Goal: Task Accomplishment & Management: Use online tool/utility

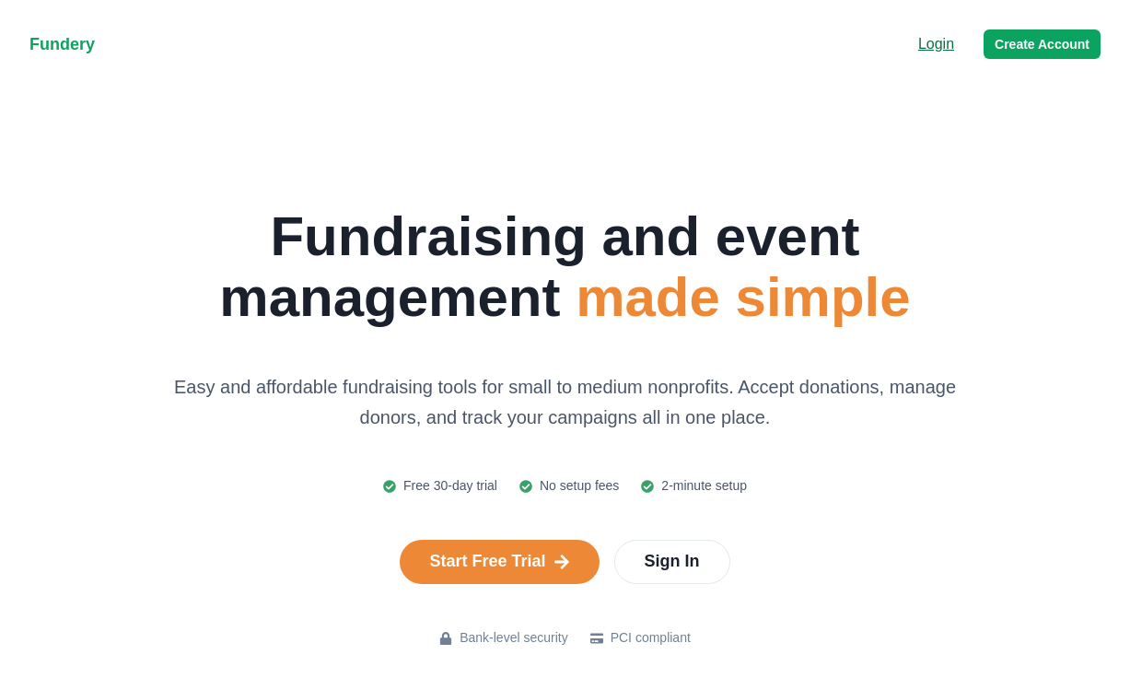
click at [946, 47] on p "Login" at bounding box center [936, 44] width 36 height 22
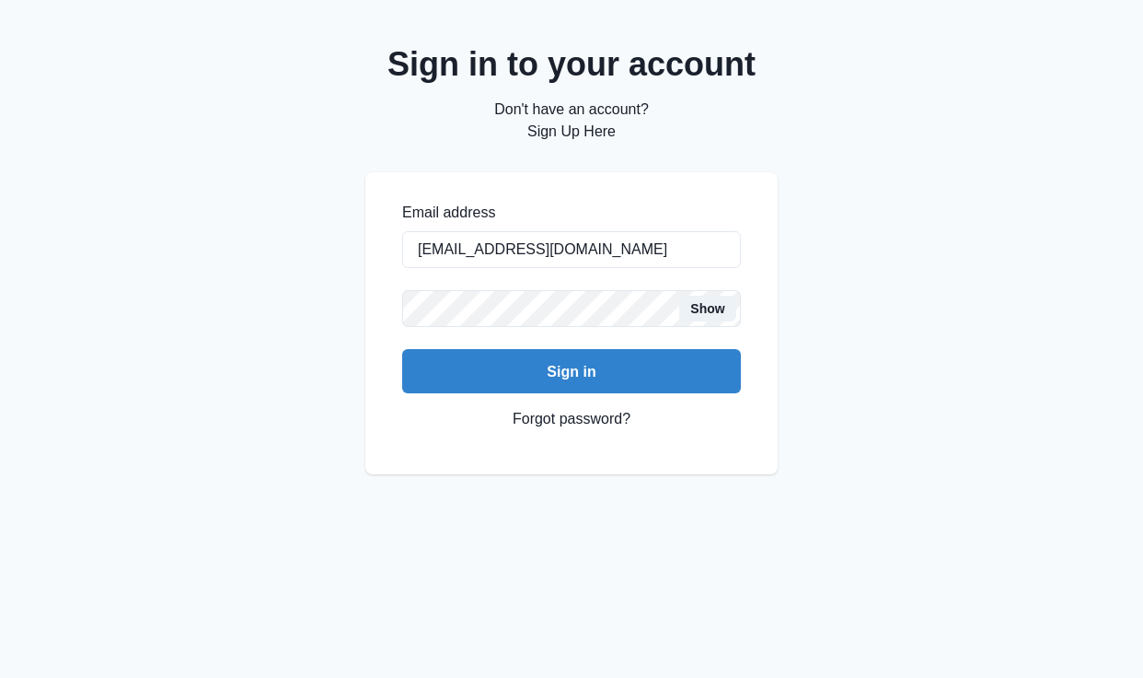
type input "[EMAIL_ADDRESS][DOMAIN_NAME]"
click at [572, 371] on button "Sign in" at bounding box center [571, 371] width 339 height 44
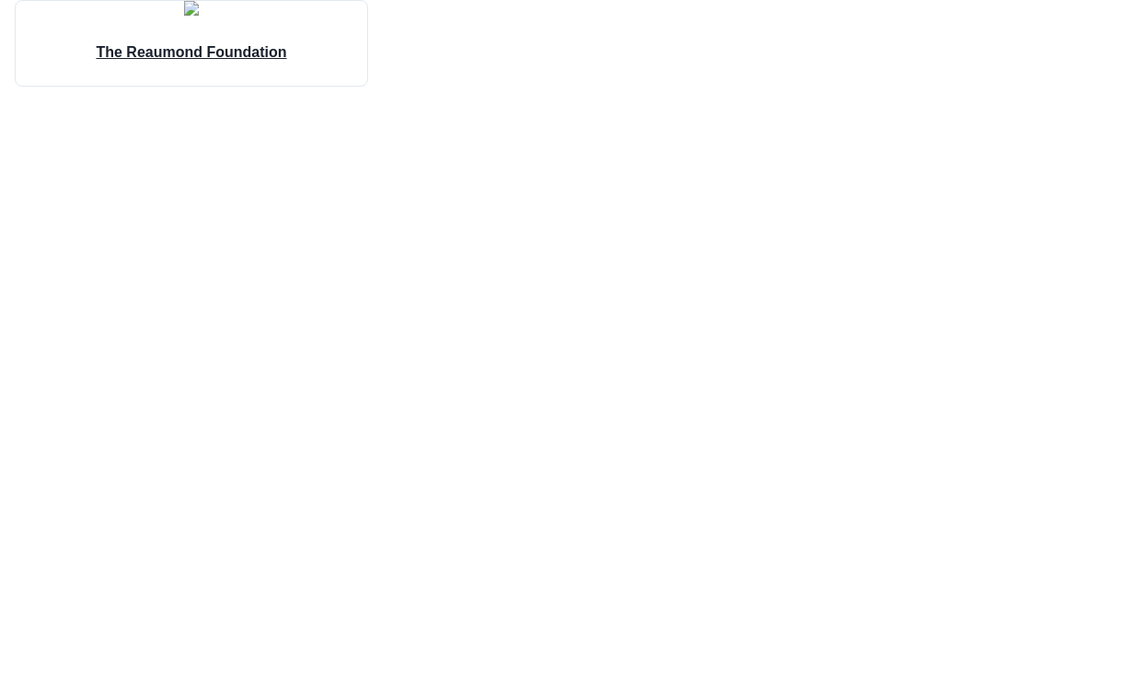
click at [248, 86] on div "The Reaumond Foundation" at bounding box center [191, 51] width 235 height 70
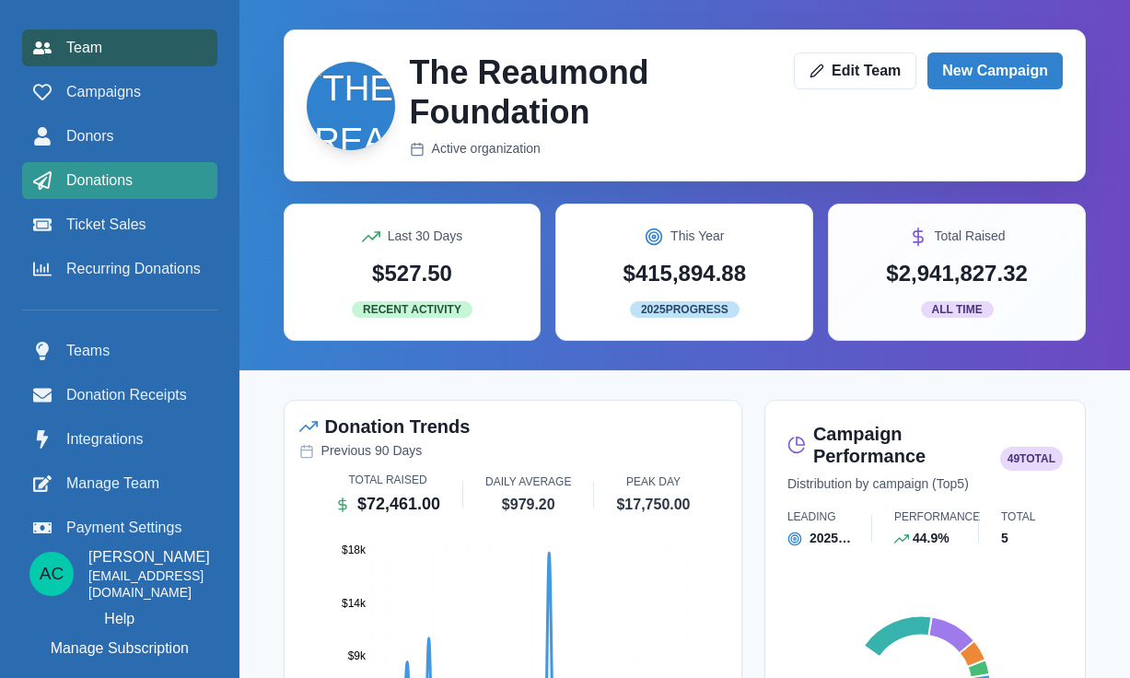
click at [159, 187] on div "Donations" at bounding box center [119, 180] width 173 height 22
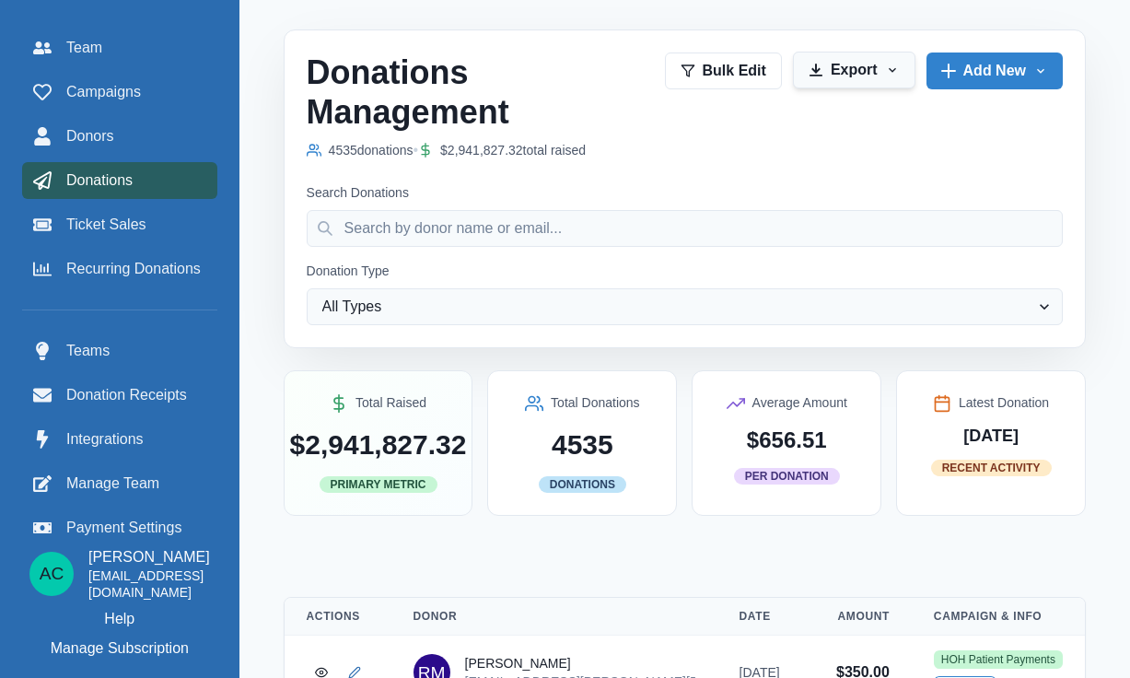
click at [856, 76] on button "Export" at bounding box center [854, 70] width 122 height 37
click at [855, 113] on button "Export to CSV" at bounding box center [875, 120] width 204 height 33
click at [877, 66] on button "Export" at bounding box center [854, 70] width 122 height 37
